Goal: Share content: Share content

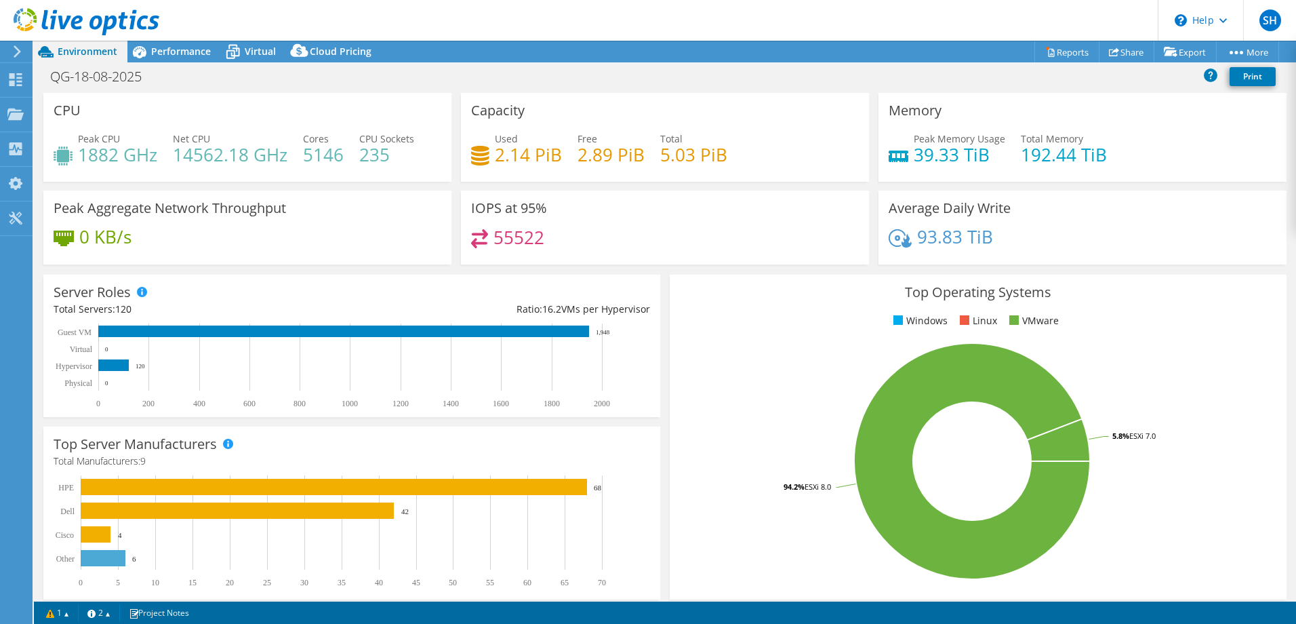
select select "USD"
click at [256, 55] on span "Virtual" at bounding box center [260, 51] width 31 height 13
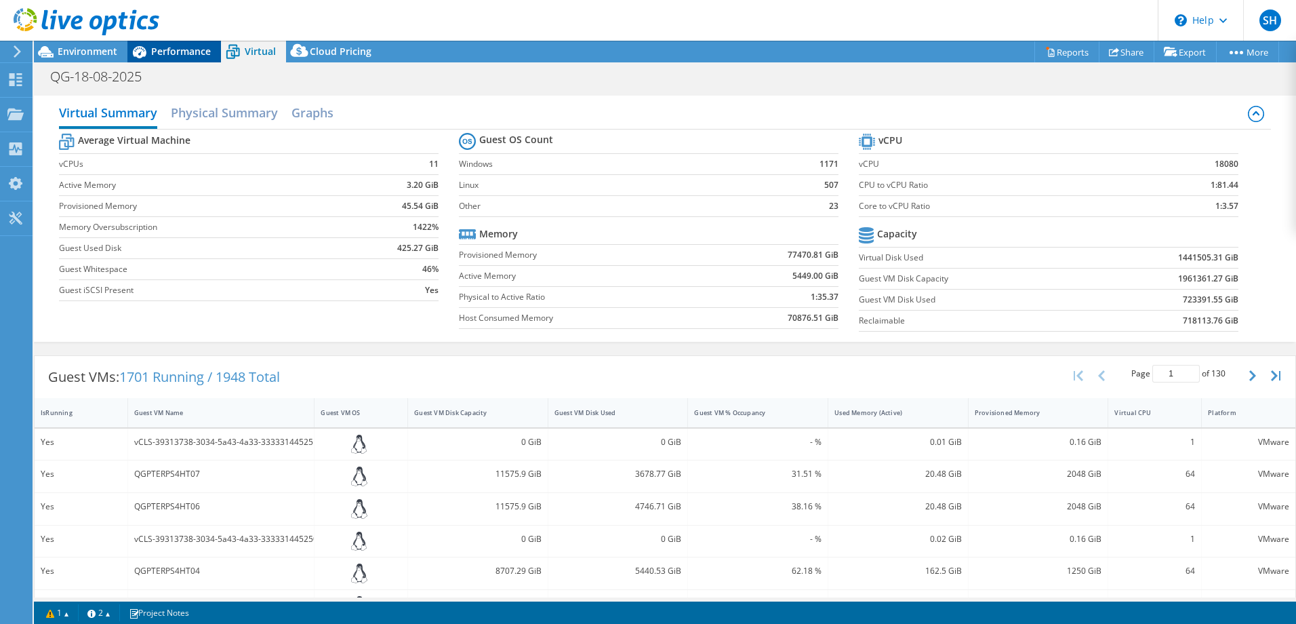
click at [179, 48] on span "Performance" at bounding box center [181, 51] width 60 height 13
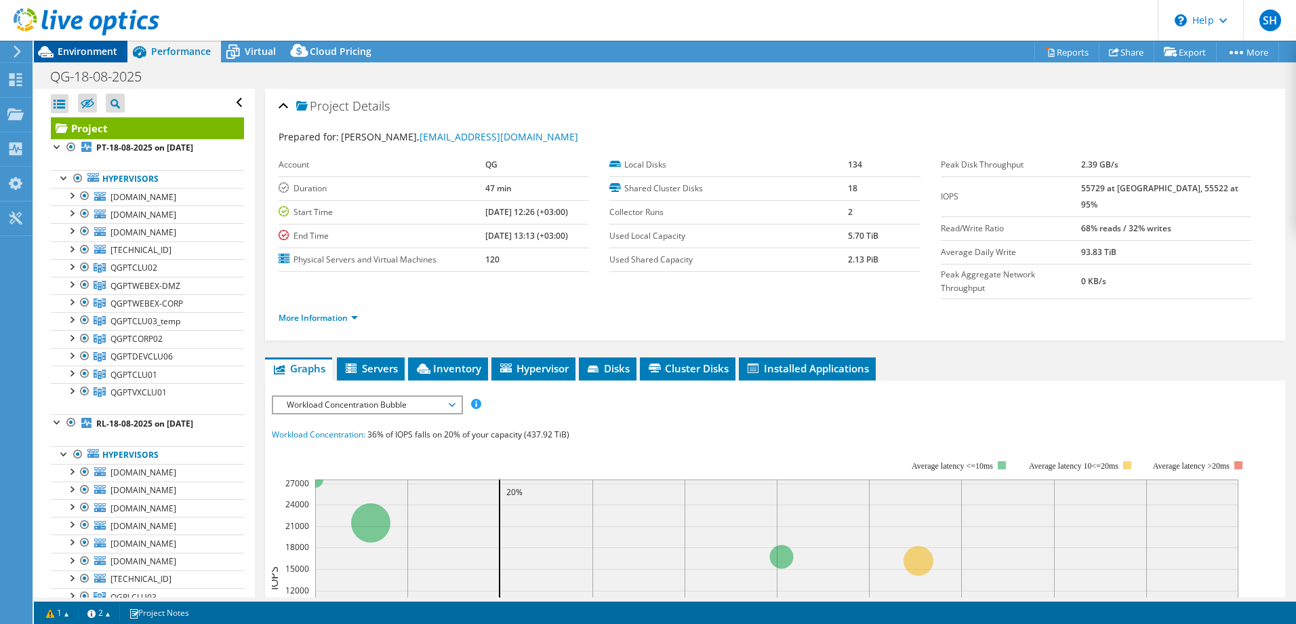
click at [75, 52] on span "Environment" at bounding box center [88, 51] width 60 height 13
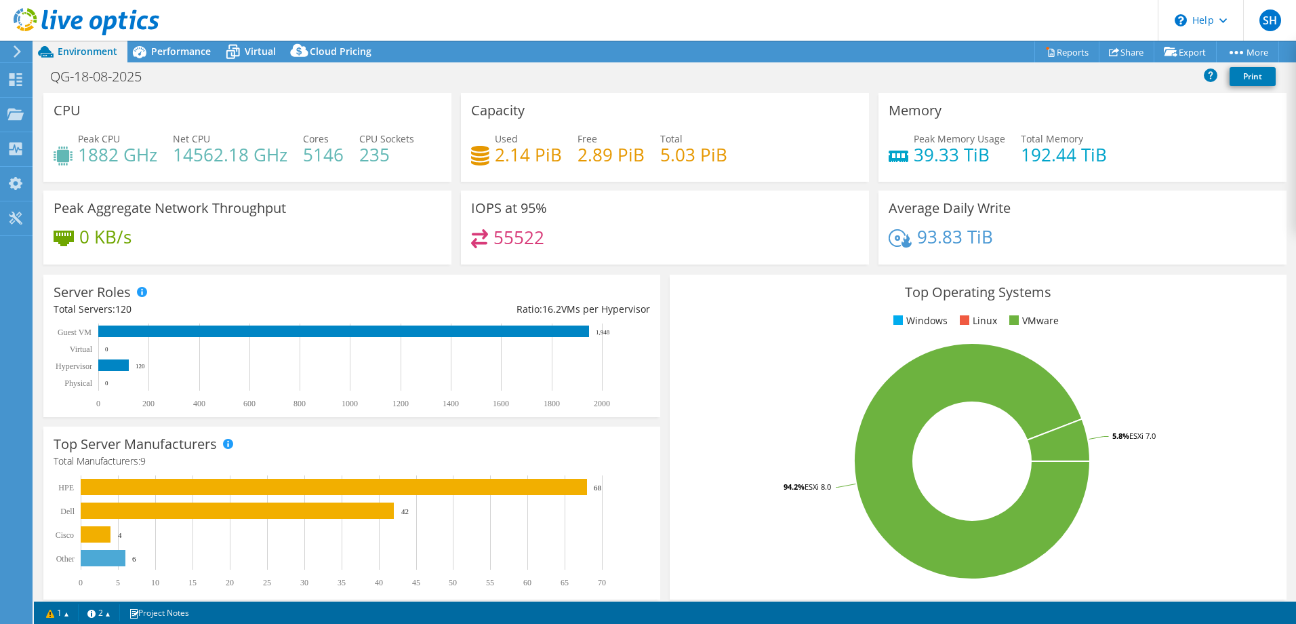
scroll to position [281, 0]
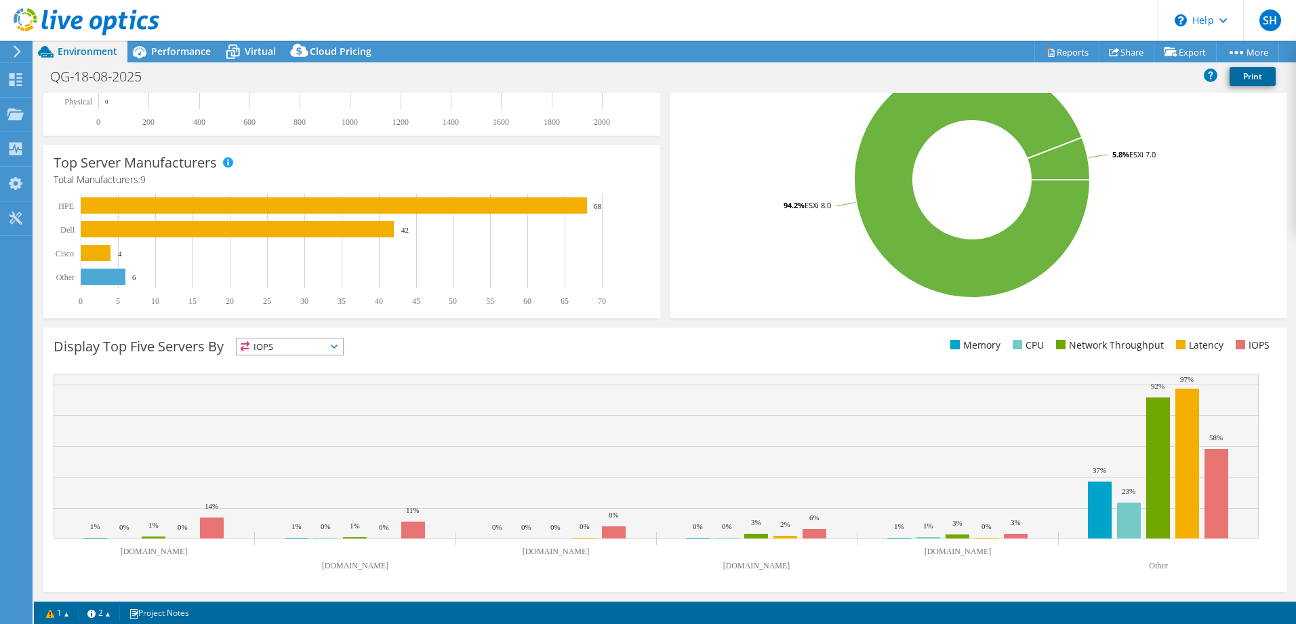
click at [1260, 79] on link "Print" at bounding box center [1253, 76] width 46 height 19
click at [311, 348] on span "IOPS" at bounding box center [290, 346] width 106 height 16
click at [412, 344] on div "Display Top Five Servers By IOPS IOPS" at bounding box center [360, 349] width 612 height 22
click at [312, 344] on span "IOPS" at bounding box center [290, 346] width 106 height 16
click at [422, 350] on div "Display Top Five Servers By IOPS IOPS" at bounding box center [360, 349] width 612 height 22
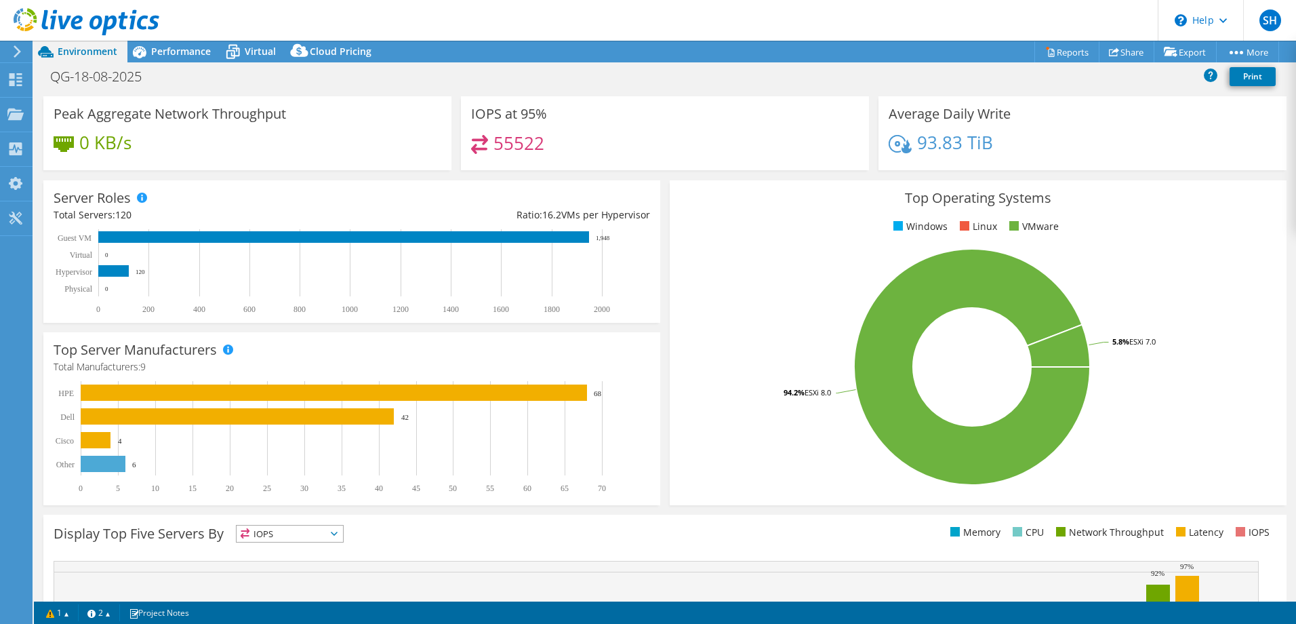
scroll to position [0, 0]
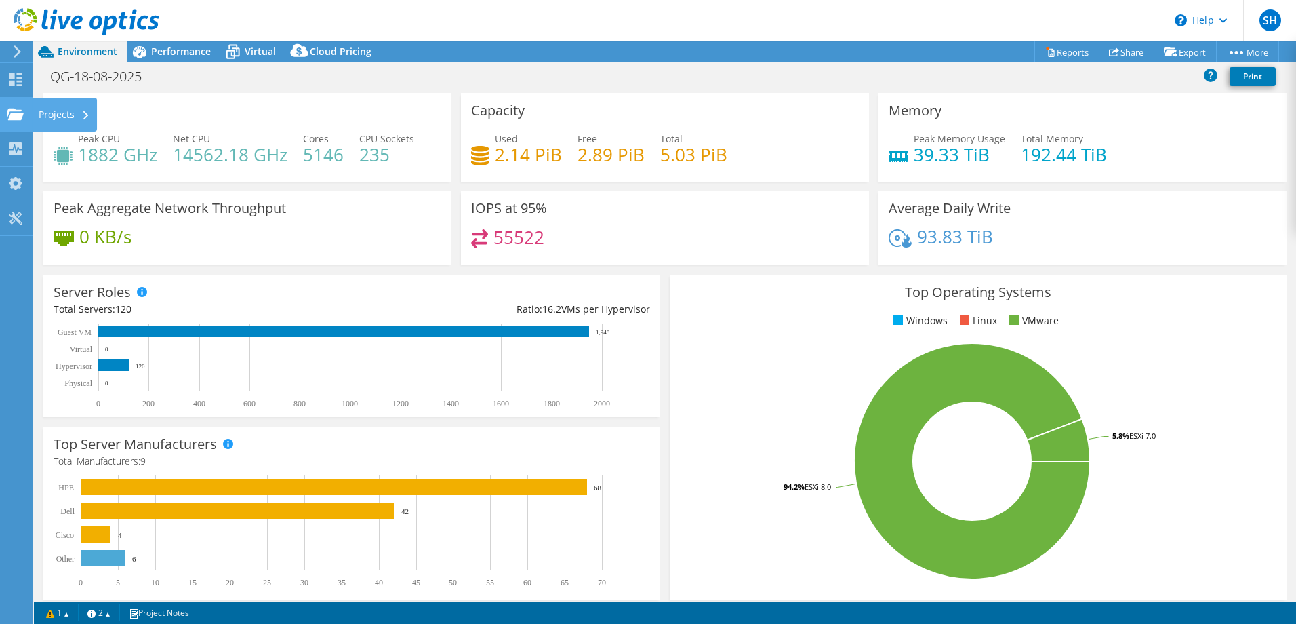
click at [71, 118] on div "Projects" at bounding box center [64, 115] width 65 height 34
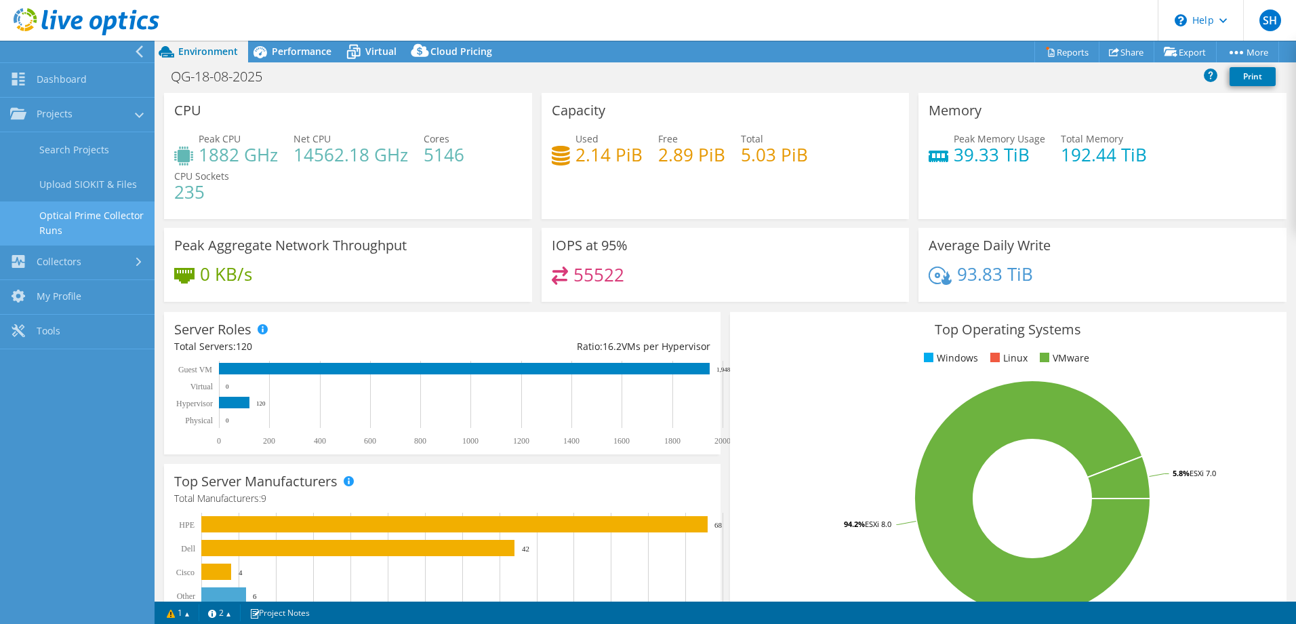
click at [104, 229] on link "Optical Prime Collector Runs" at bounding box center [77, 222] width 155 height 43
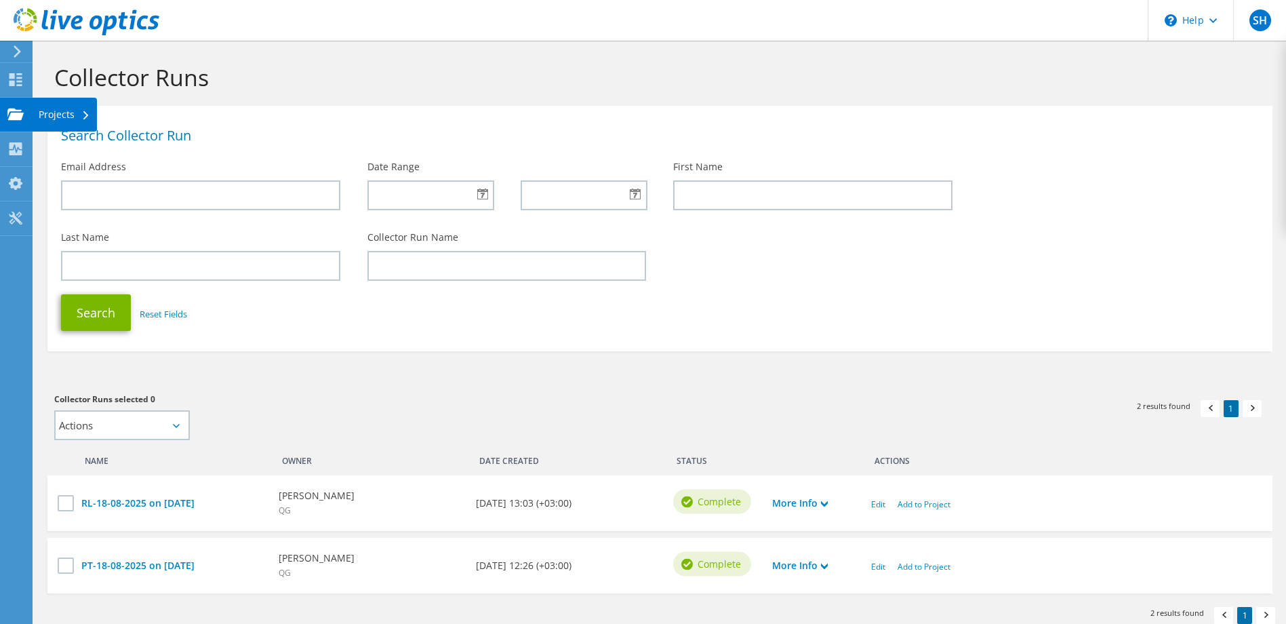
click at [10, 119] on use at bounding box center [15, 114] width 16 height 12
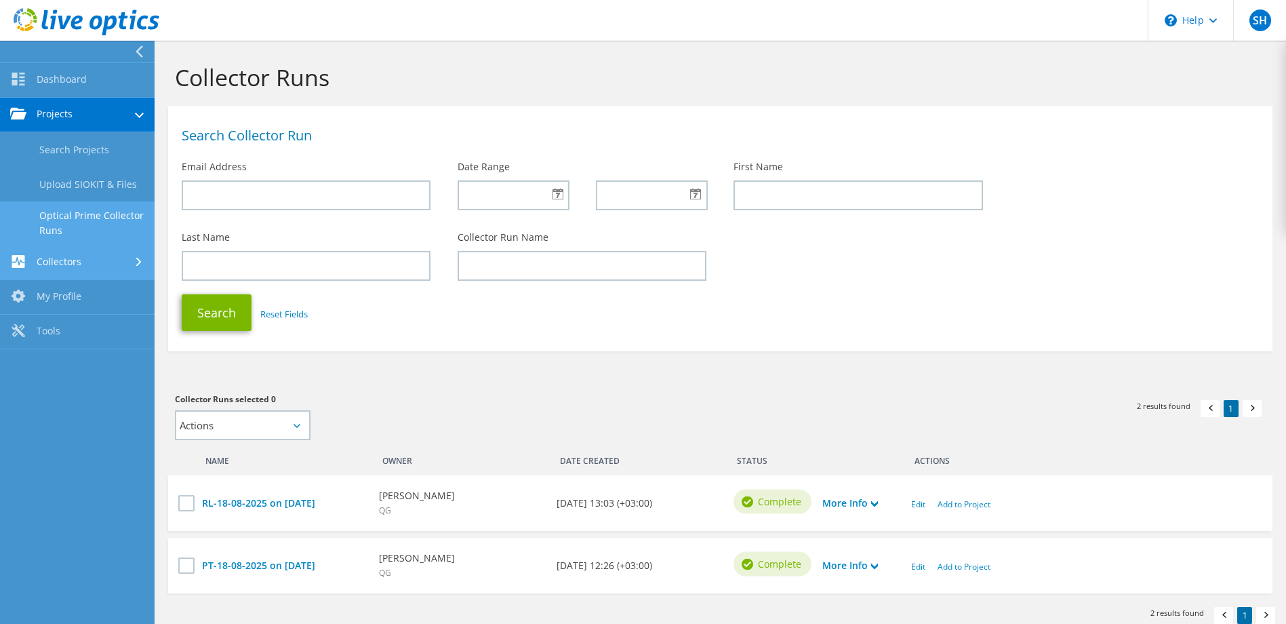
click at [62, 263] on link "Collectors" at bounding box center [77, 262] width 155 height 35
click at [71, 250] on link "My Profile" at bounding box center [77, 254] width 155 height 35
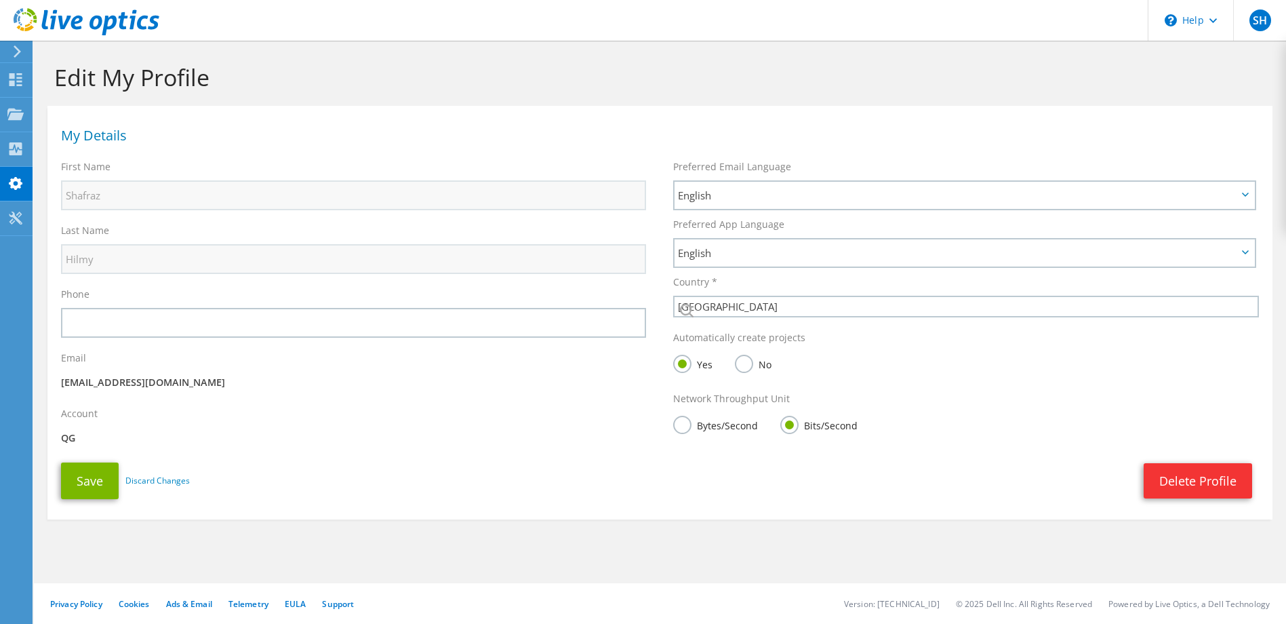
select select "179"
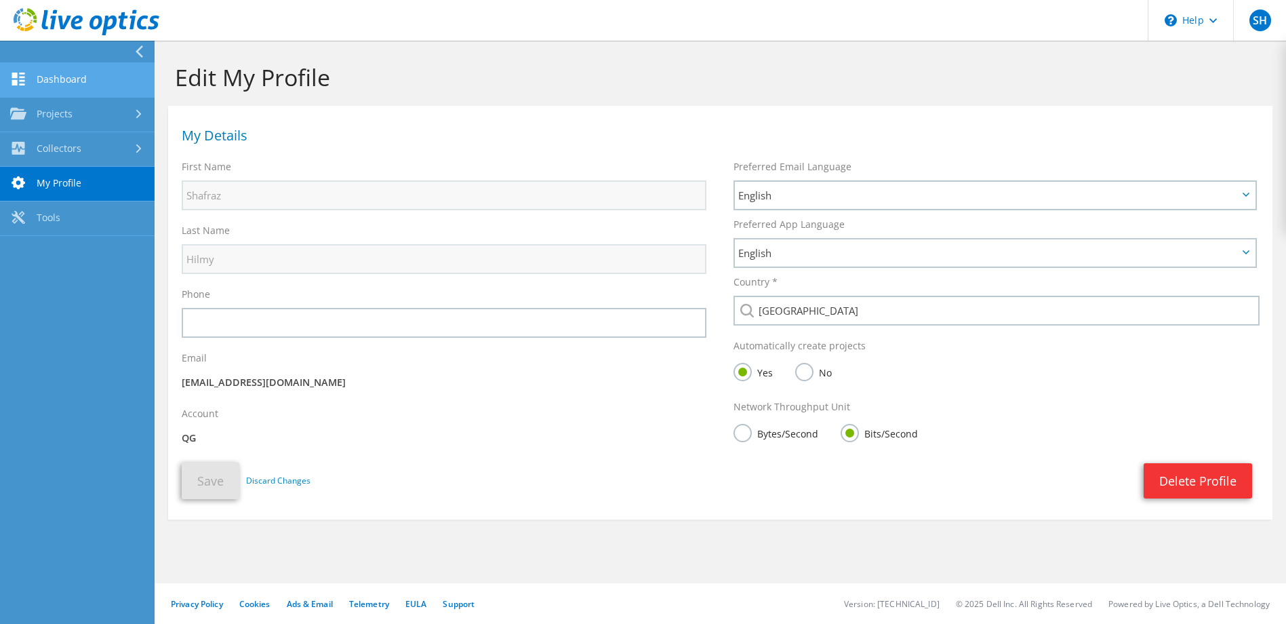
click at [54, 81] on link "Dashboard" at bounding box center [77, 80] width 155 height 35
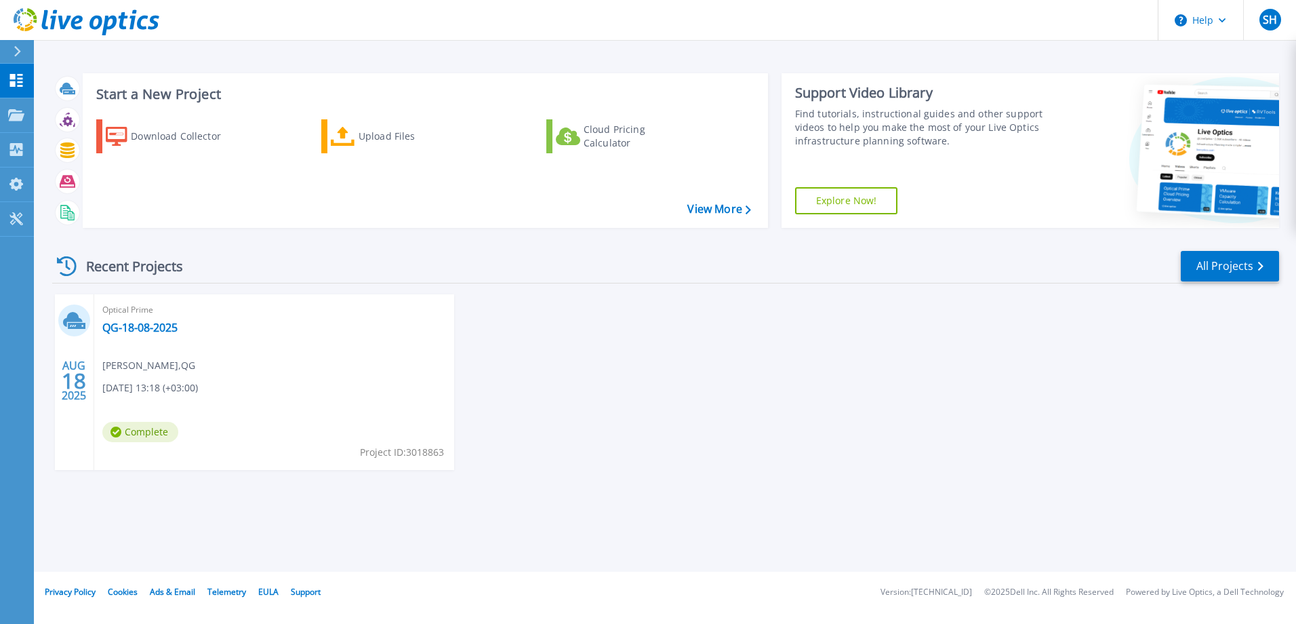
click at [283, 339] on div "Optical Prime QG-18-08-2025 Shafraz Hilmy , QG 08/18/2025, 13:18 (+03:00) Compl…" at bounding box center [274, 382] width 360 height 176
click at [160, 331] on link "QG-18-08-2025" at bounding box center [139, 328] width 75 height 14
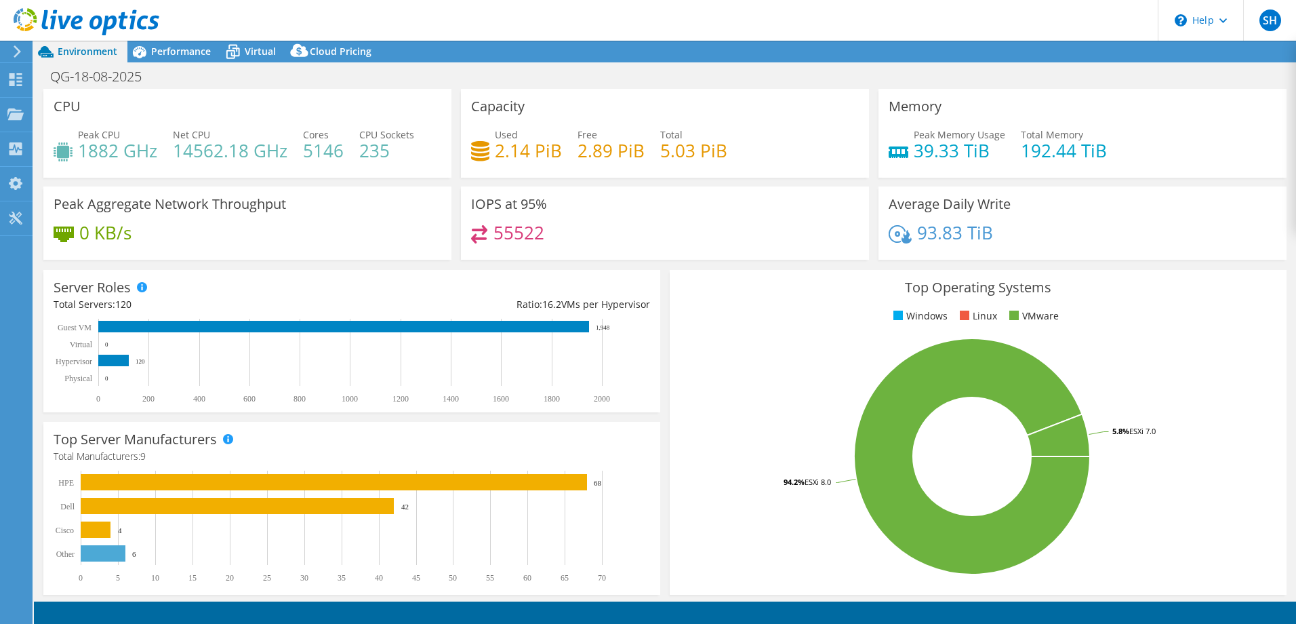
select select "USD"
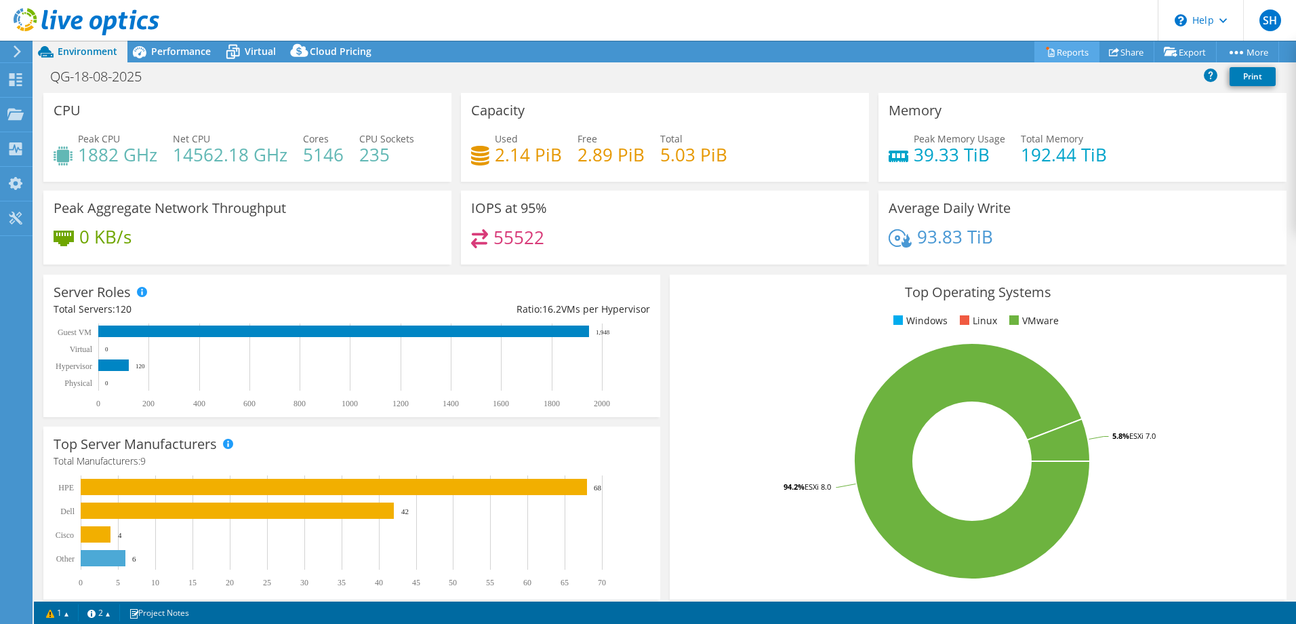
click at [1048, 54] on icon at bounding box center [1051, 53] width 6 height 8
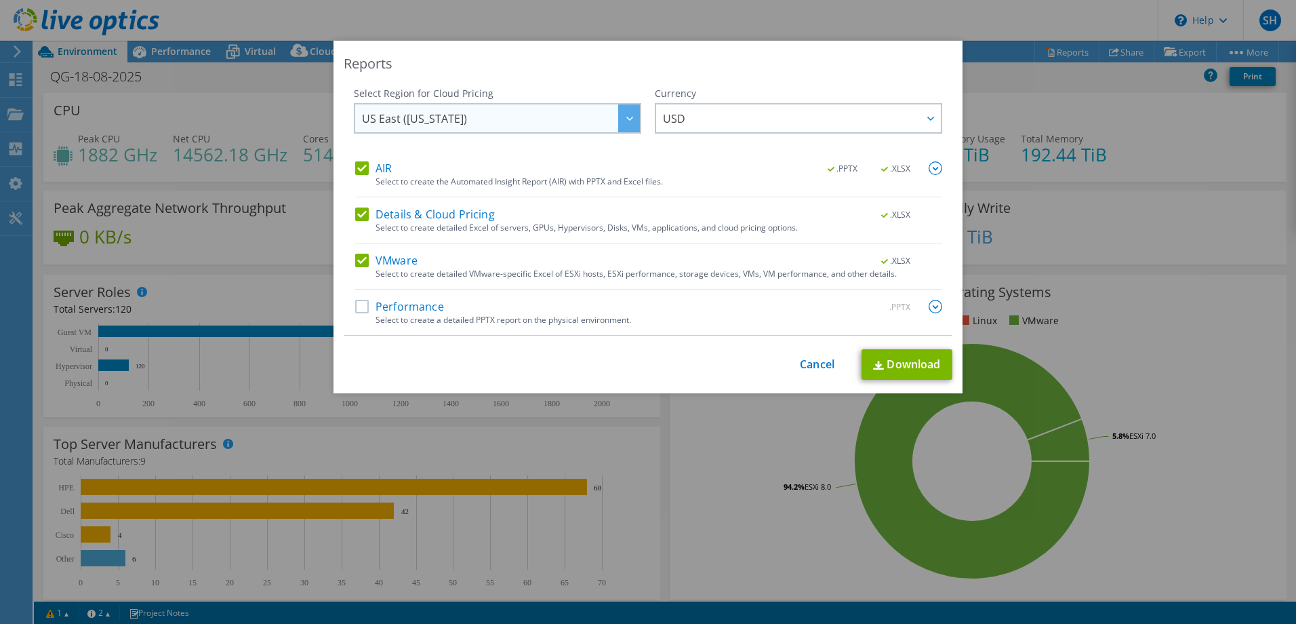
click at [632, 122] on div at bounding box center [629, 118] width 22 height 28
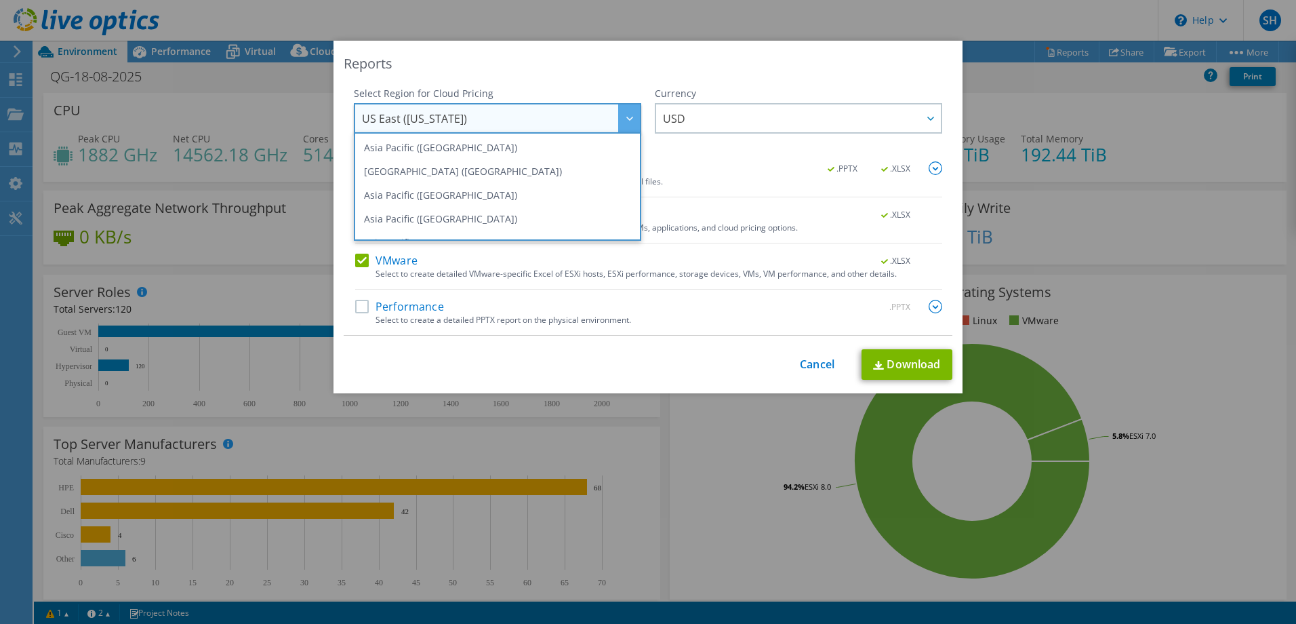
click at [763, 81] on div "Reports Select Region for Cloud Pricing Asia Pacific (Hong Kong) Asia Pacific (…" at bounding box center [648, 217] width 629 height 353
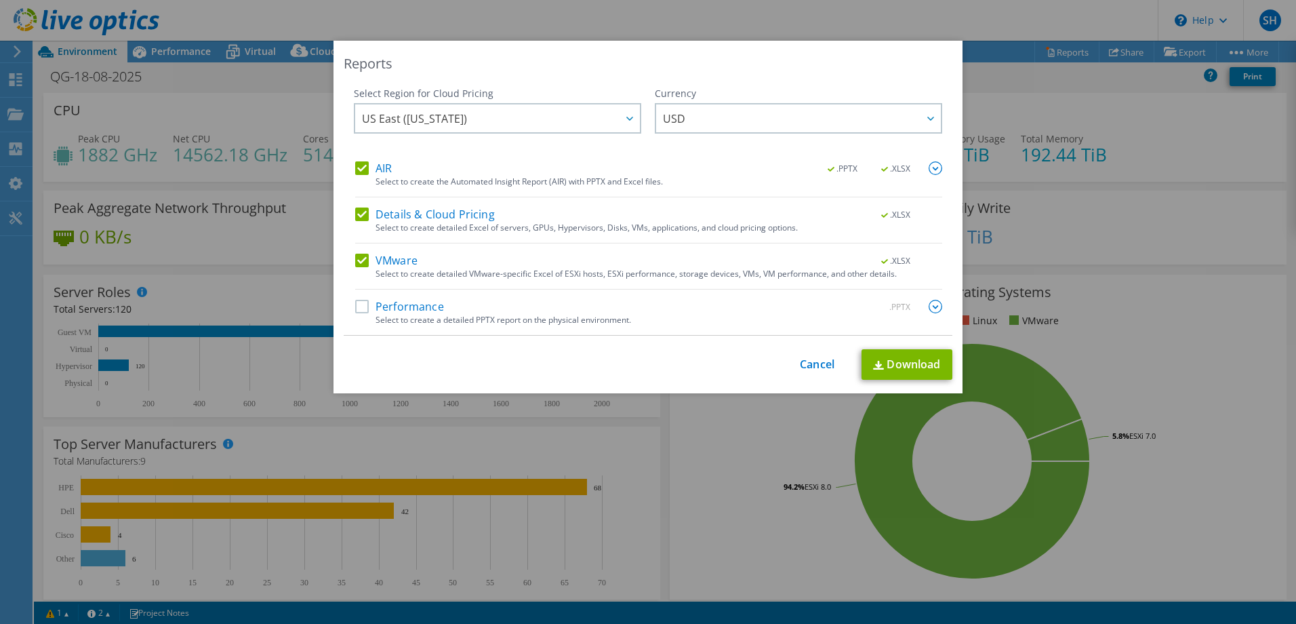
click at [359, 163] on label "AIR" at bounding box center [373, 168] width 37 height 14
click at [0, 0] on input "AIR" at bounding box center [0, 0] width 0 height 0
click at [357, 216] on label "Details & Cloud Pricing" at bounding box center [425, 214] width 140 height 14
click at [0, 0] on input "Details & Cloud Pricing" at bounding box center [0, 0] width 0 height 0
click at [744, 112] on span "USD" at bounding box center [802, 118] width 278 height 28
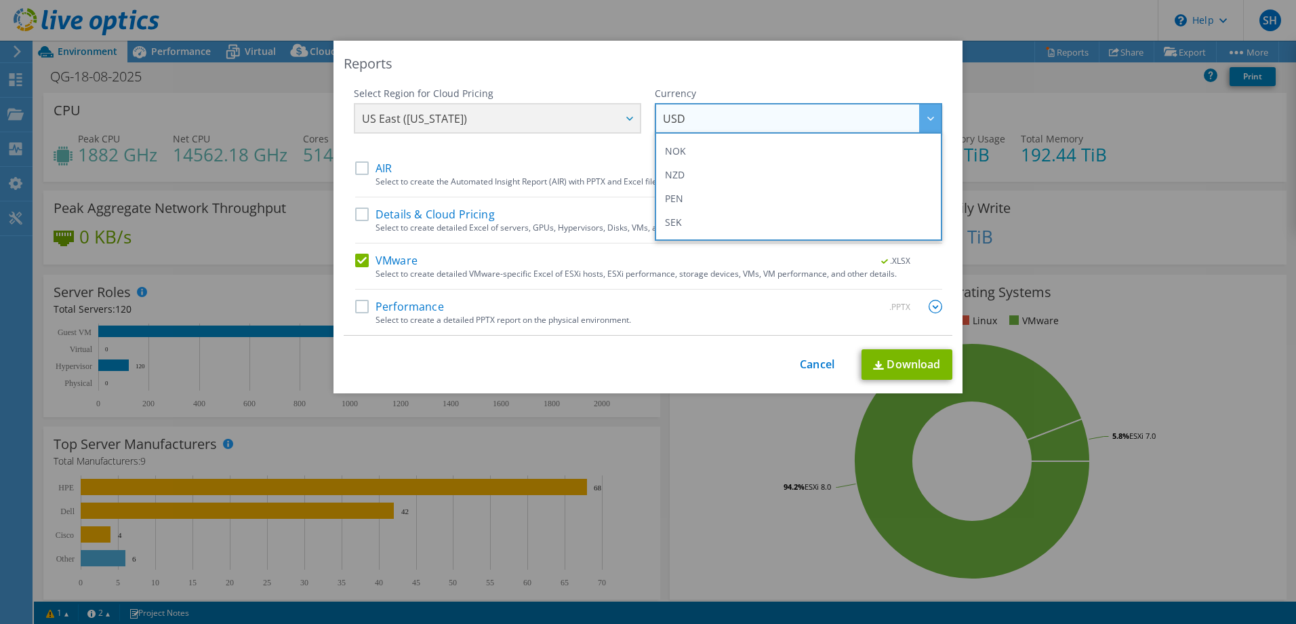
scroll to position [492, 0]
click at [746, 68] on div "Reports" at bounding box center [648, 63] width 609 height 19
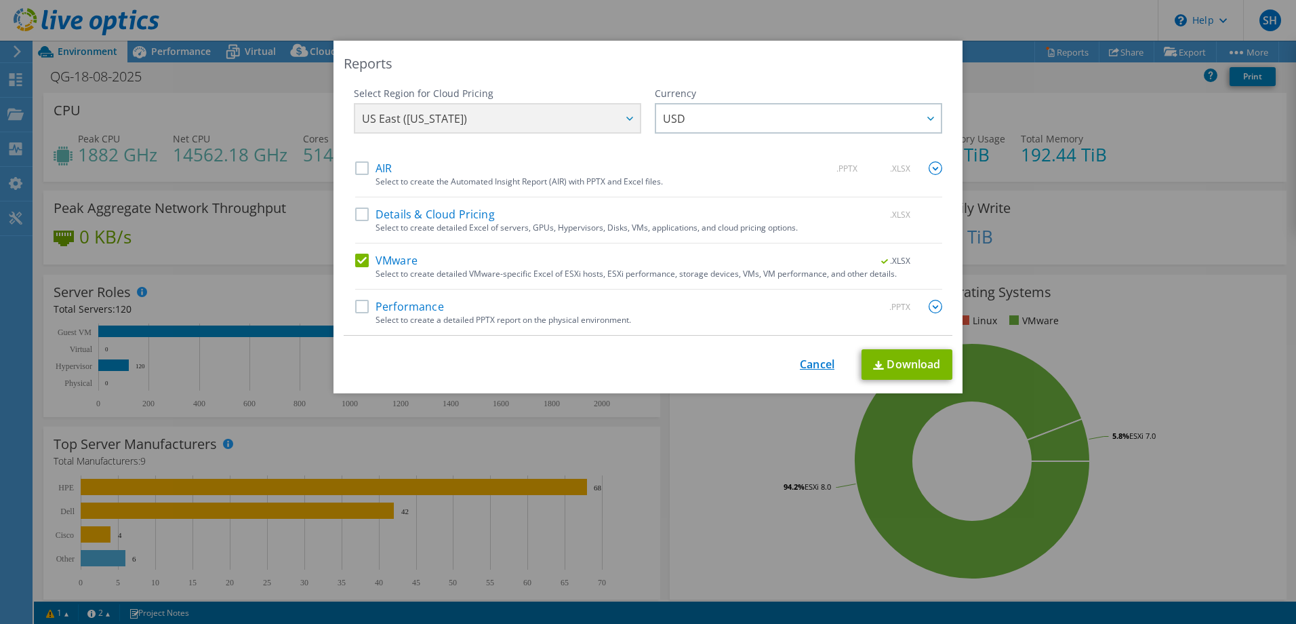
click at [818, 364] on link "Cancel" at bounding box center [817, 364] width 35 height 13
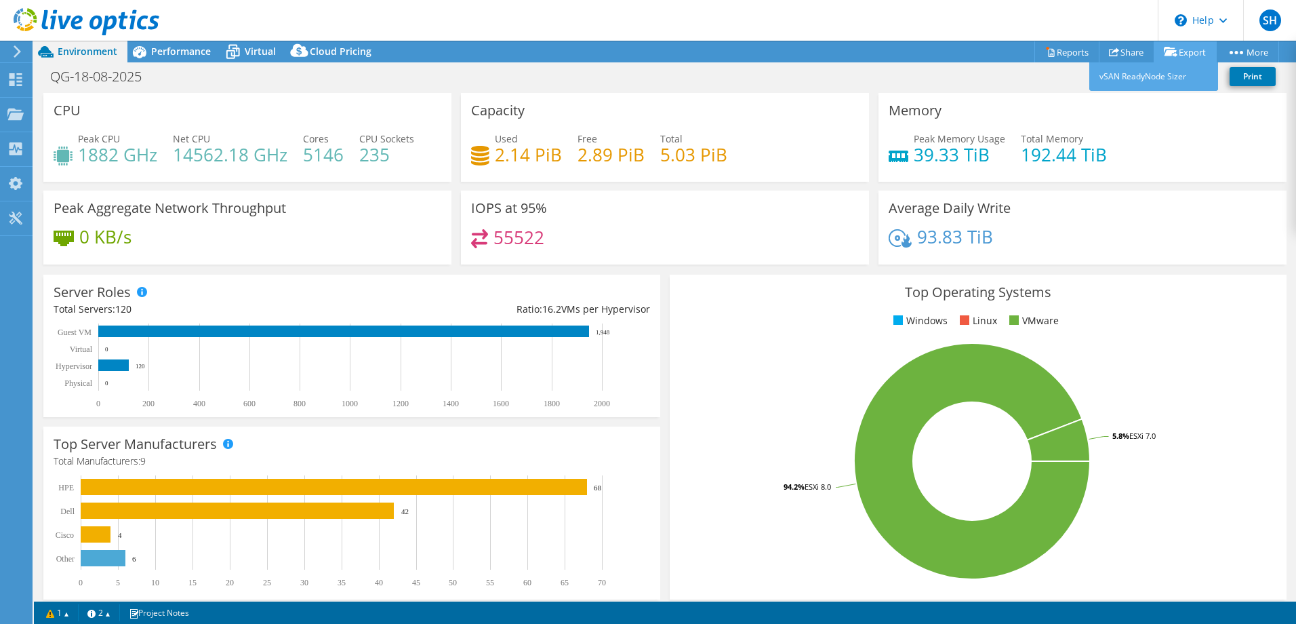
click at [1184, 55] on link "Export" at bounding box center [1185, 51] width 63 height 21
click at [1178, 80] on link "vSAN ReadyNode Sizer" at bounding box center [1154, 76] width 129 height 28
click at [1119, 56] on link "Share" at bounding box center [1127, 51] width 56 height 21
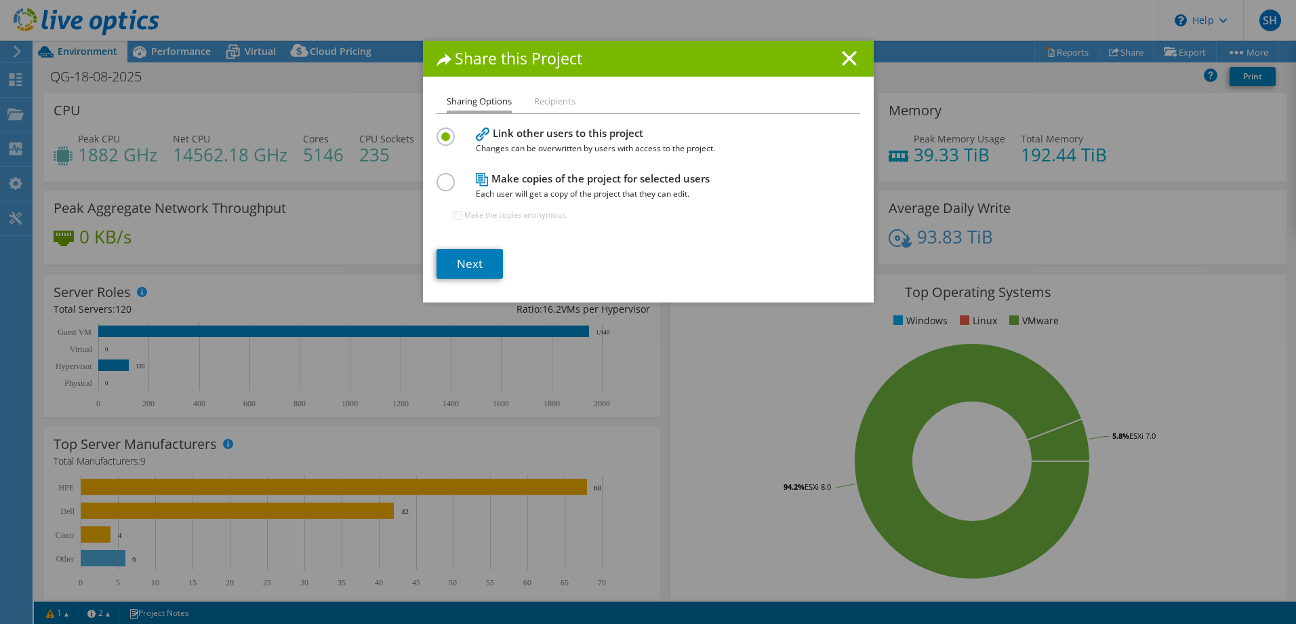
click at [550, 94] on li "Recipients" at bounding box center [554, 102] width 41 height 17
click at [553, 108] on li "Recipients" at bounding box center [554, 102] width 41 height 17
click at [488, 106] on li "Sharing Options" at bounding box center [479, 104] width 65 height 20
click at [444, 176] on label at bounding box center [449, 174] width 24 height 3
click at [0, 0] on input "radio" at bounding box center [0, 0] width 0 height 0
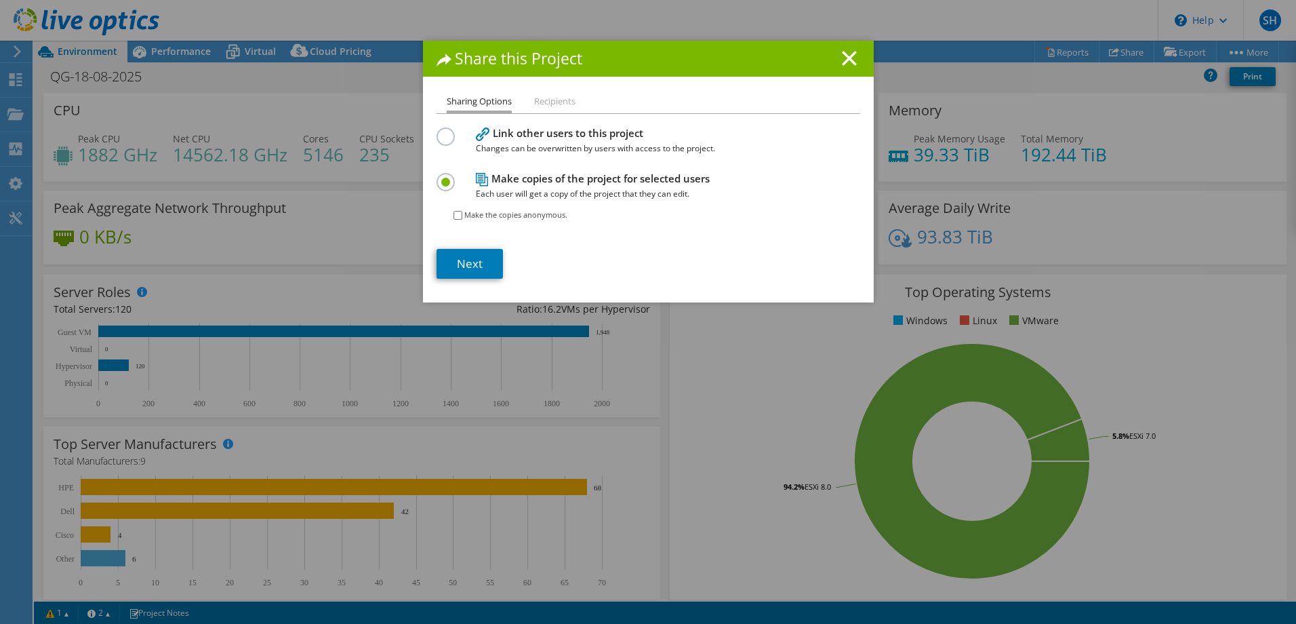
click at [549, 106] on li "Recipients" at bounding box center [554, 102] width 41 height 17
click at [480, 262] on link "Next" at bounding box center [470, 264] width 66 height 30
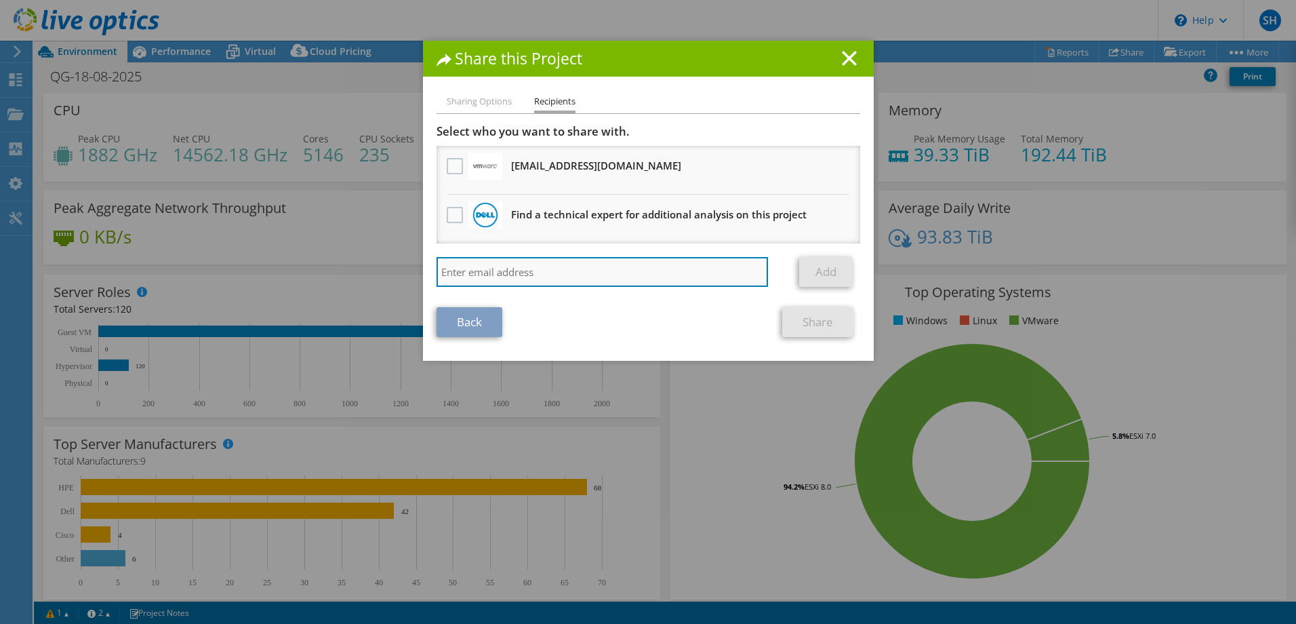
click at [637, 265] on input "search" at bounding box center [603, 272] width 332 height 30
click at [583, 274] on input "search" at bounding box center [603, 272] width 332 height 30
type input "mhilmy@qatarenergylng.qa"
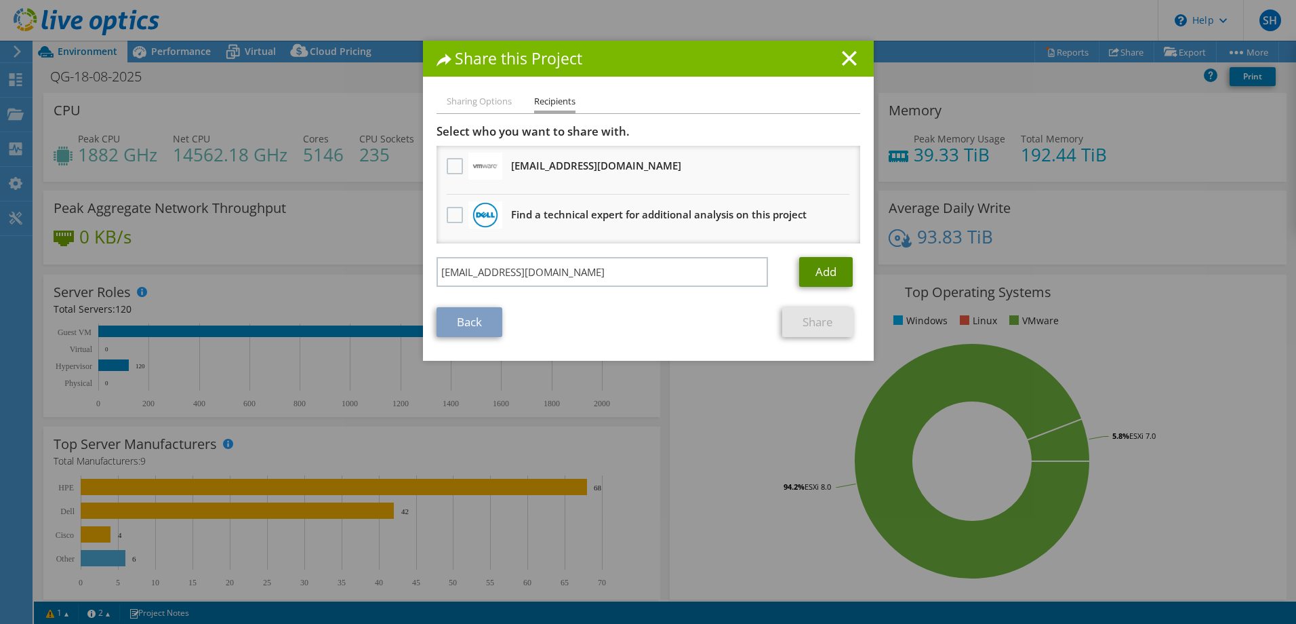
click at [841, 277] on link "Add" at bounding box center [826, 272] width 54 height 30
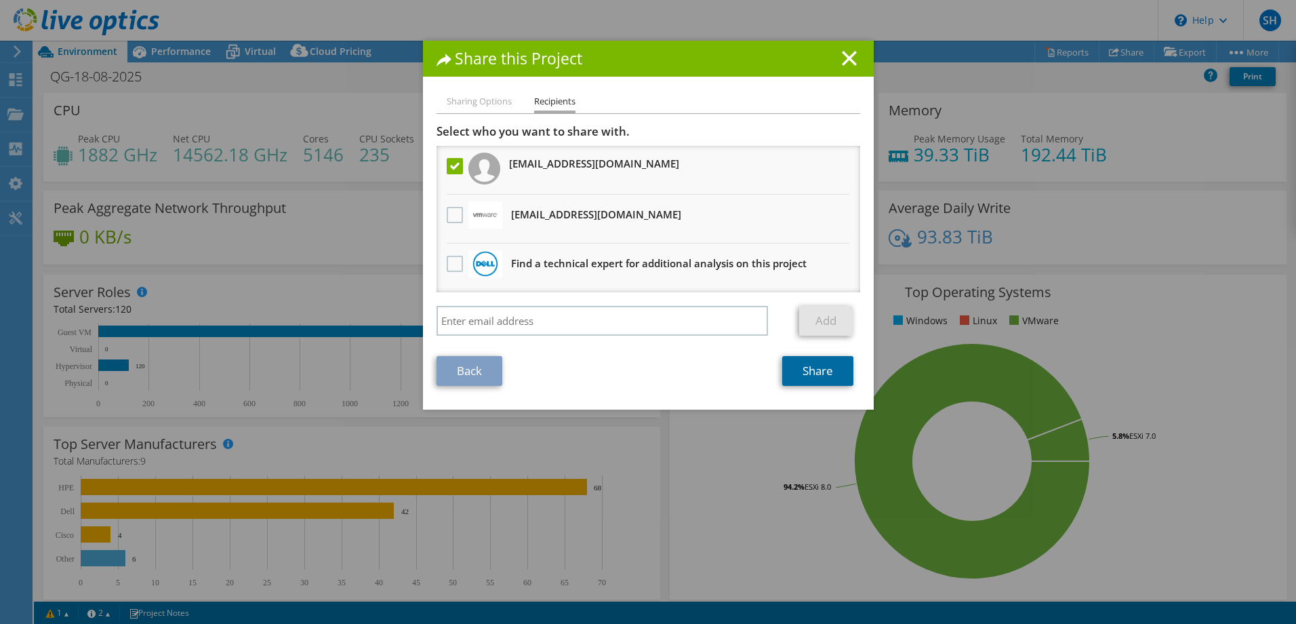
click at [810, 365] on link "Share" at bounding box center [817, 371] width 71 height 30
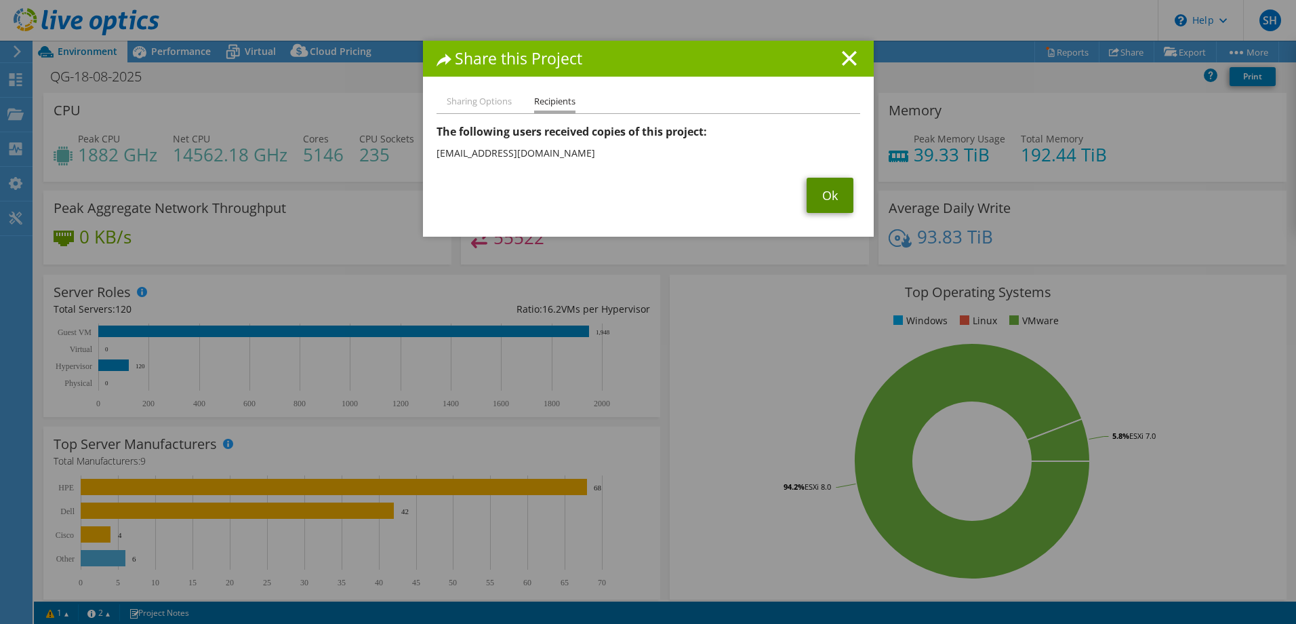
click at [833, 193] on link "Ok" at bounding box center [830, 195] width 47 height 35
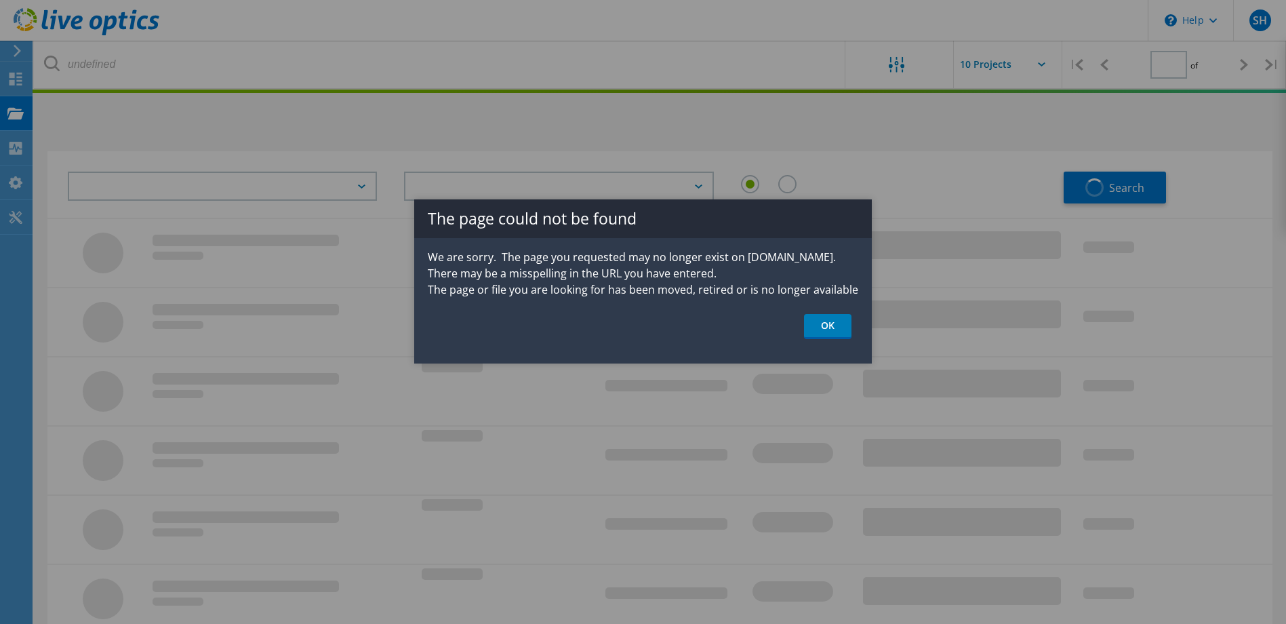
type input "1"
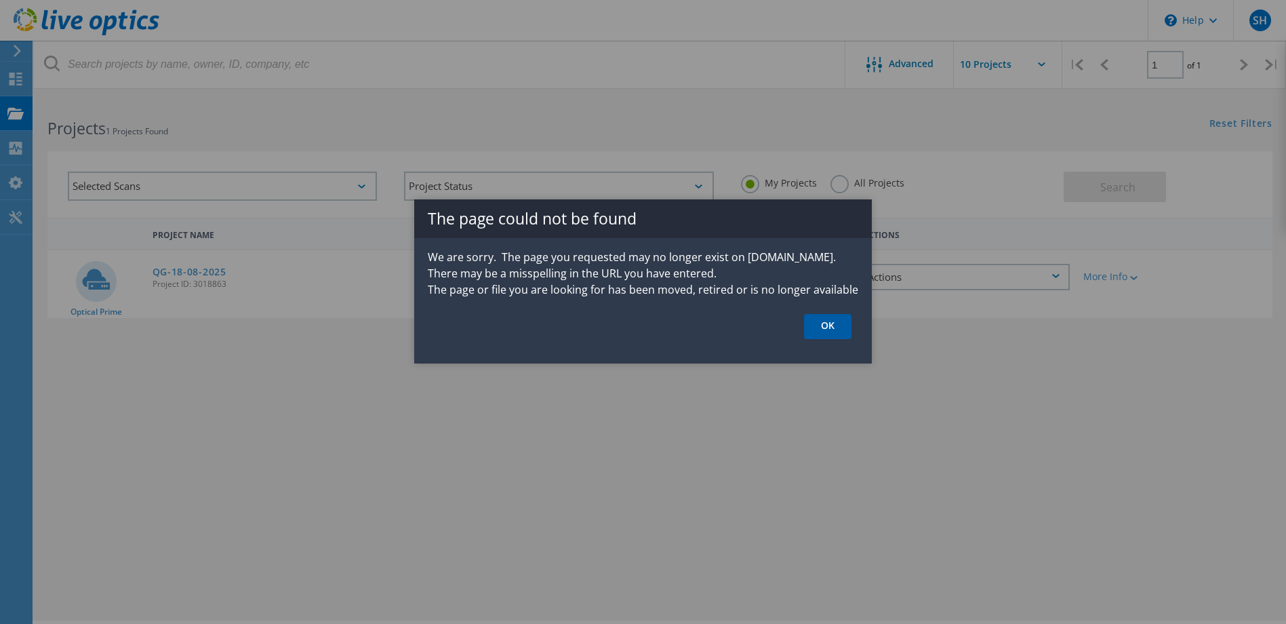
click at [828, 333] on link "OK" at bounding box center [827, 326] width 47 height 25
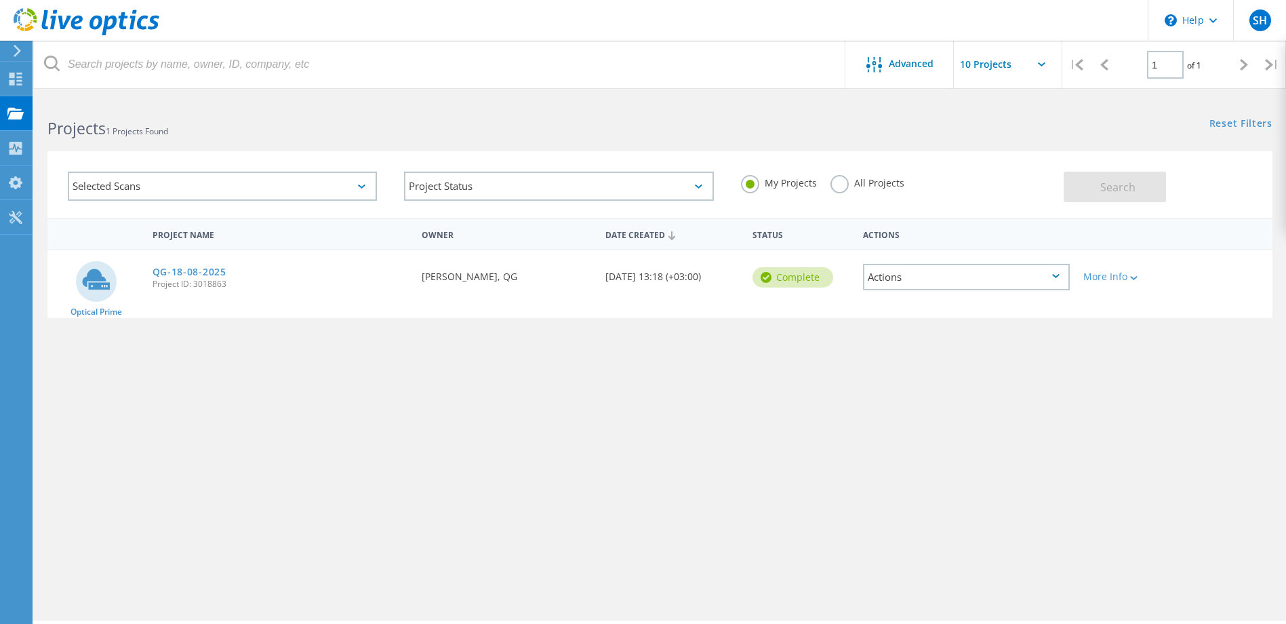
click at [1014, 277] on div "Actions" at bounding box center [966, 277] width 207 height 26
click at [999, 238] on div "View Project" at bounding box center [967, 245] width 204 height 21
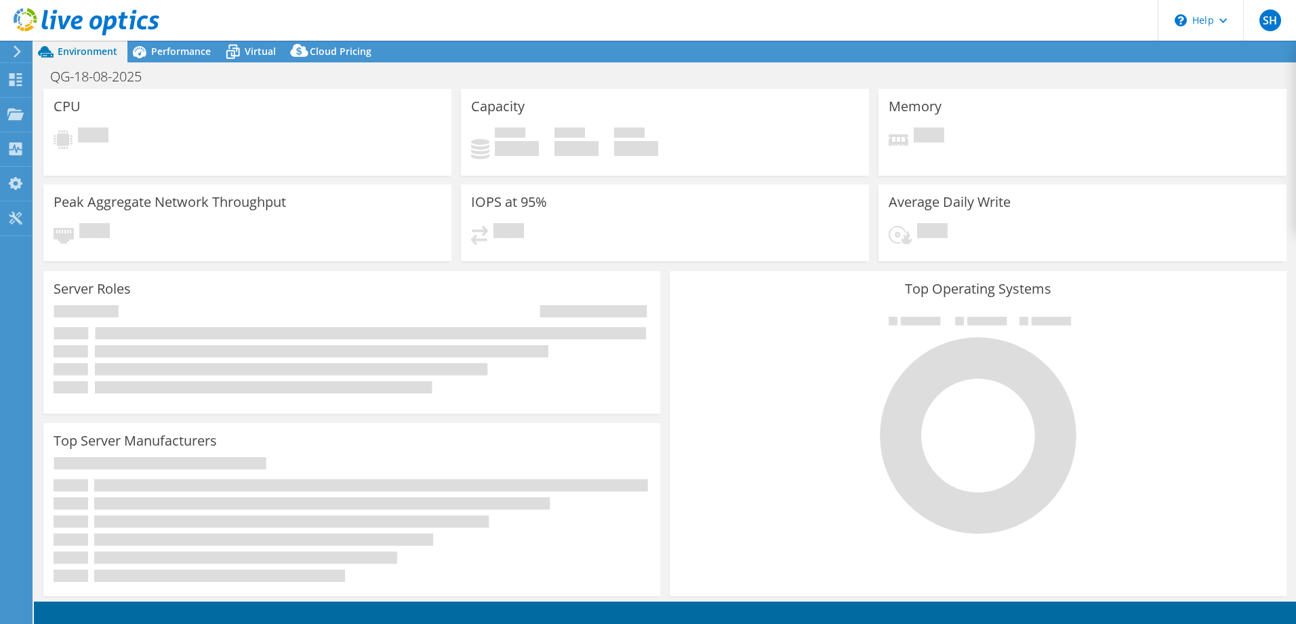
select select "USD"
